Goal: Task Accomplishment & Management: Manage account settings

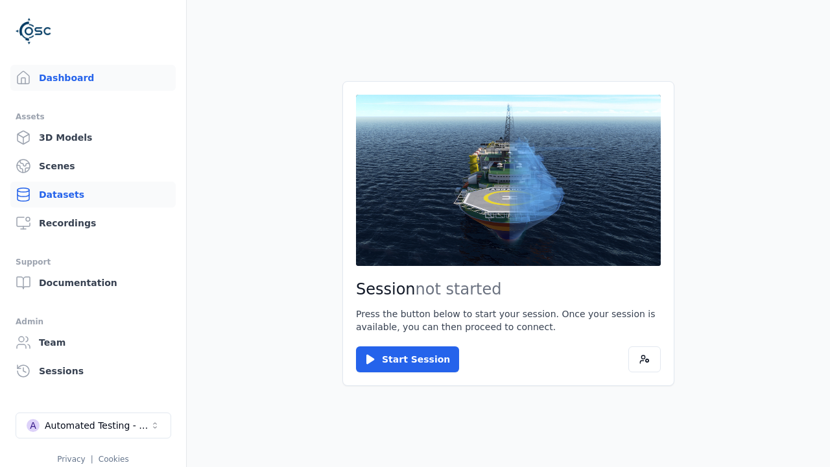
click at [93, 194] on link "Datasets" at bounding box center [92, 194] width 165 height 26
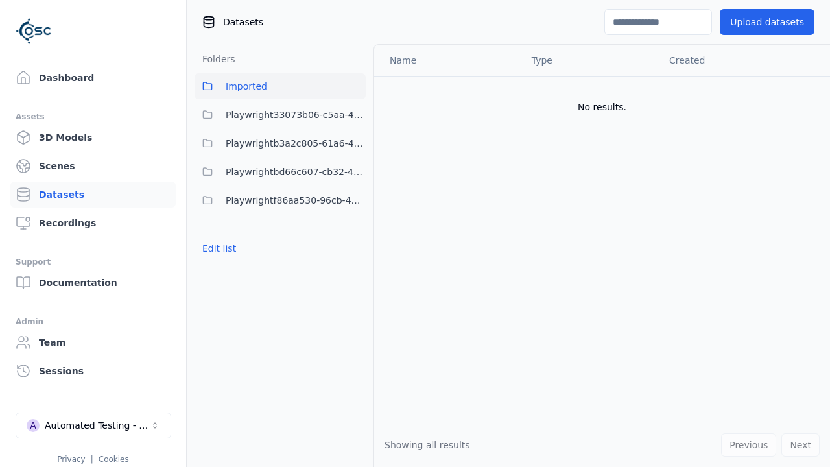
click at [217, 248] on button "Edit list" at bounding box center [218, 248] width 49 height 23
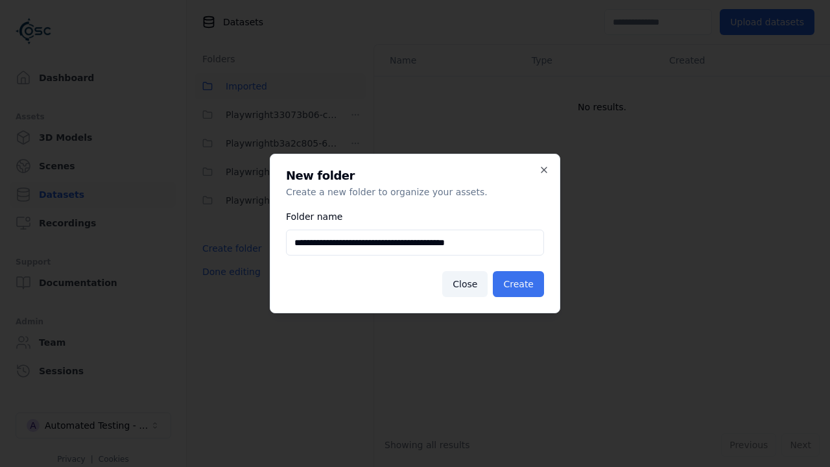
type input "**********"
click at [521, 284] on button "Create" at bounding box center [518, 284] width 51 height 26
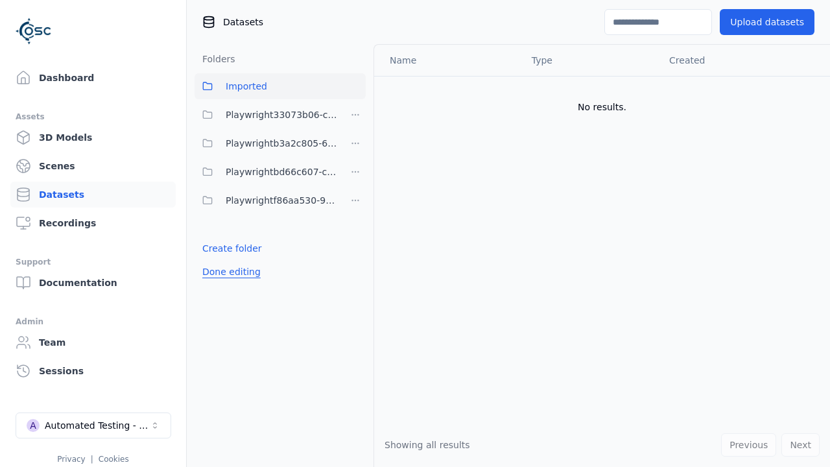
click at [228, 283] on button "Done editing" at bounding box center [231, 271] width 74 height 23
click at [217, 277] on button "Done editing" at bounding box center [231, 271] width 74 height 23
click at [355, 143] on html "Support Dashboard Assets 3D Models Scenes Datasets Recordings Support Documenta…" at bounding box center [415, 233] width 830 height 467
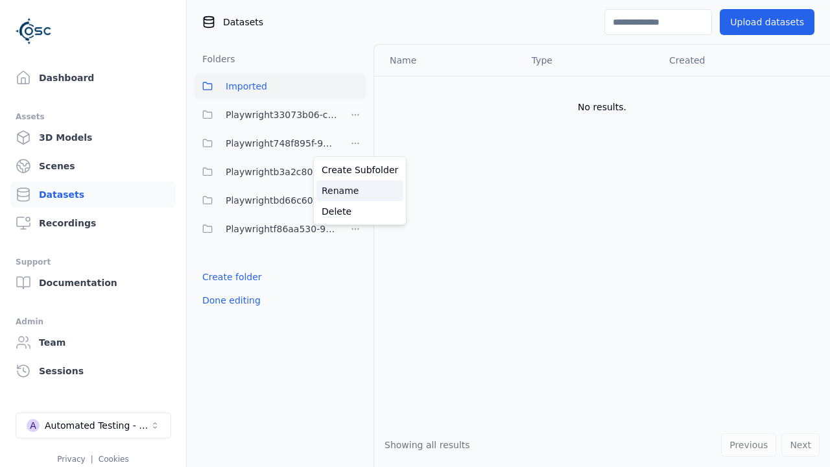
click at [355, 190] on div "Rename" at bounding box center [359, 190] width 87 height 21
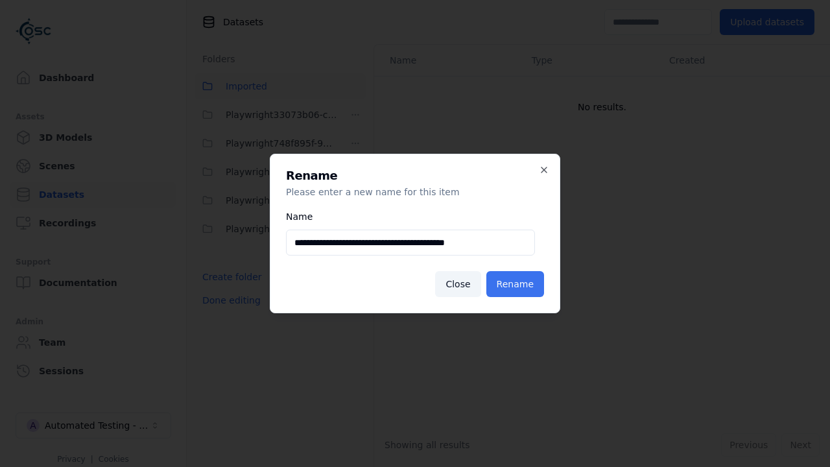
click at [410, 242] on input "**********" at bounding box center [410, 242] width 249 height 26
type input "**********"
click at [517, 284] on button "Rename" at bounding box center [515, 284] width 58 height 26
click at [228, 300] on button "Done editing" at bounding box center [231, 299] width 74 height 23
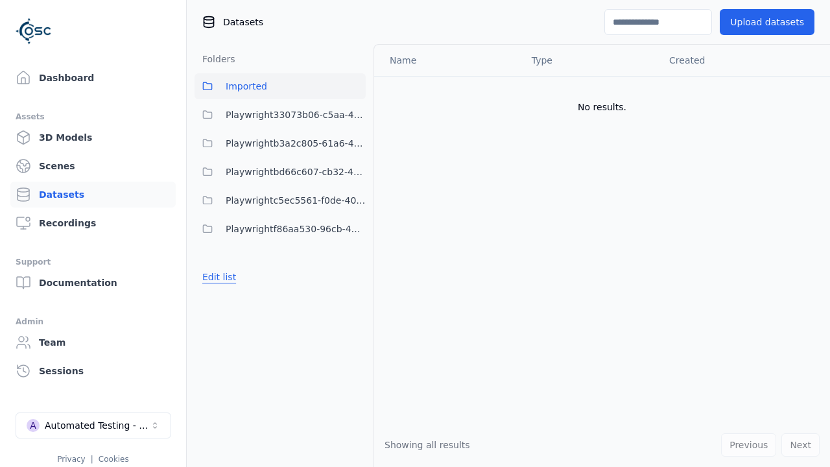
click at [217, 277] on button "Edit list" at bounding box center [218, 276] width 49 height 23
click at [355, 200] on html "Support Dashboard Assets 3D Models Scenes Datasets Recordings Support Documenta…" at bounding box center [415, 233] width 830 height 467
click at [355, 268] on div "Delete" at bounding box center [359, 268] width 87 height 21
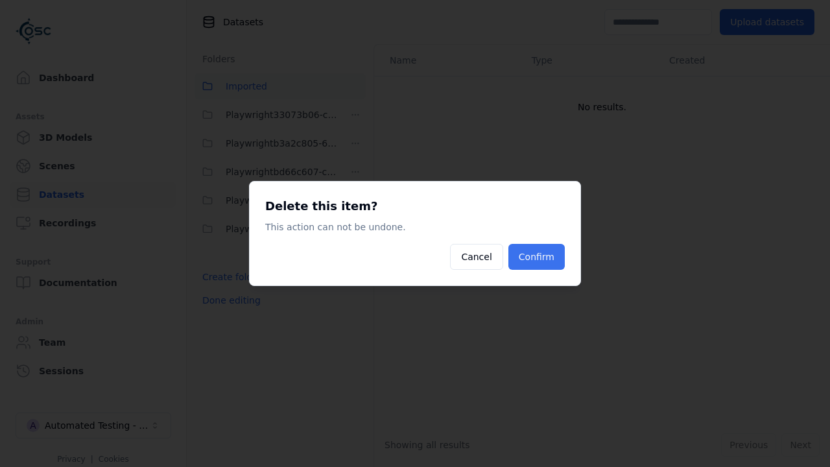
click at [538, 257] on button "Confirm" at bounding box center [536, 257] width 56 height 26
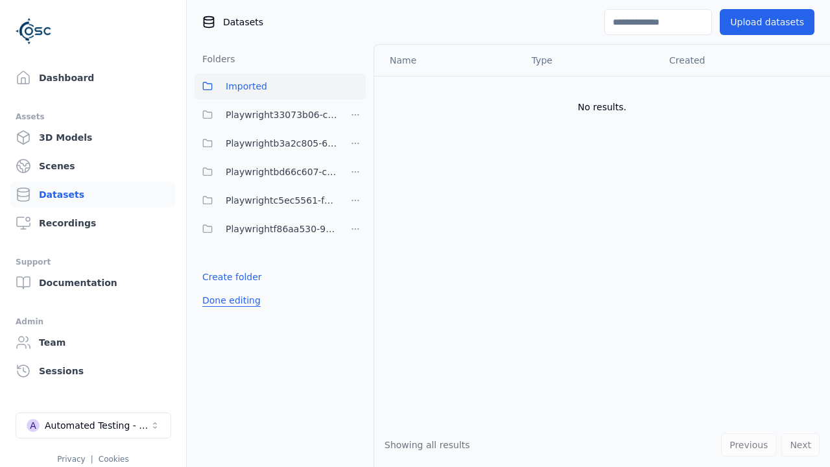
click at [228, 288] on button "Done editing" at bounding box center [231, 299] width 74 height 23
